Goal: Find specific page/section: Find specific page/section

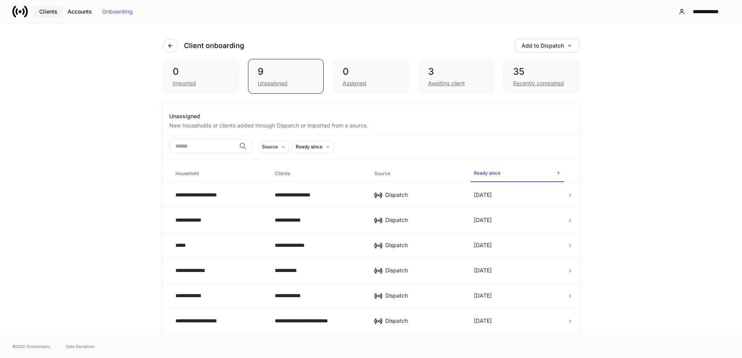
click at [50, 7] on button "Clients" at bounding box center [48, 11] width 28 height 12
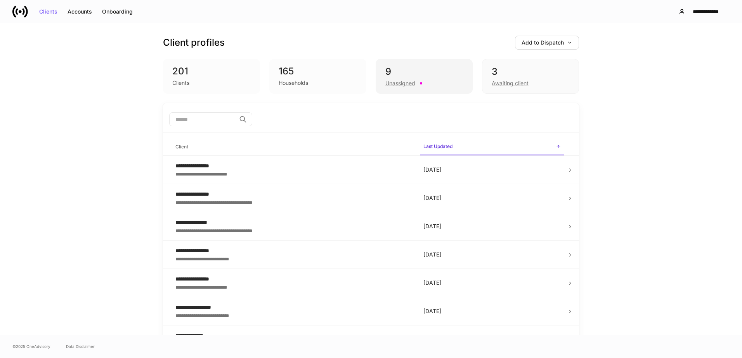
click at [414, 78] on div "Unassigned" at bounding box center [424, 82] width 78 height 9
